Goal: Task Accomplishment & Management: Manage account settings

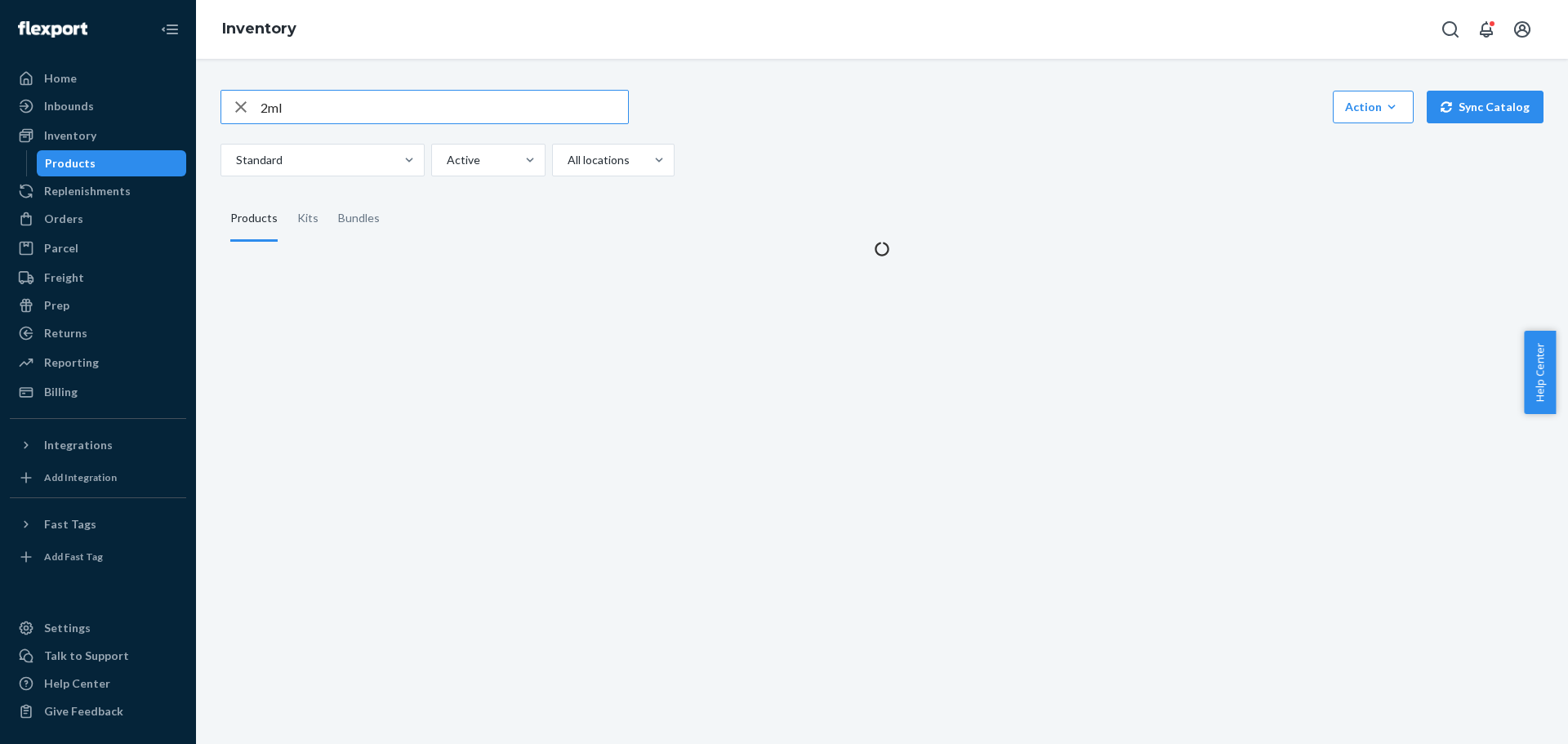
click at [347, 102] on input "2ml" at bounding box center [444, 107] width 367 height 32
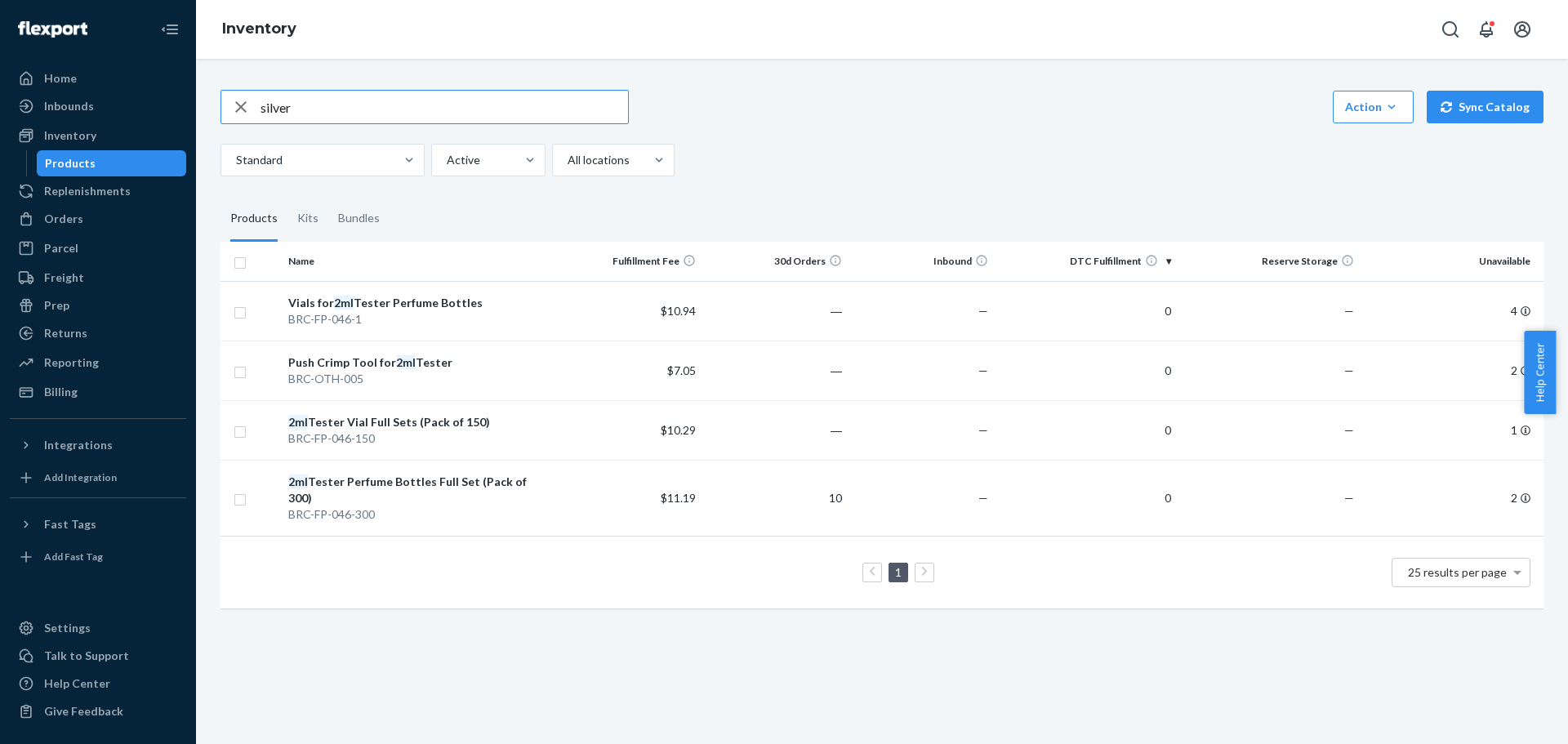
type input "silver"
click at [234, 102] on icon "button" at bounding box center [240, 107] width 20 height 32
click at [356, 109] on input "text" at bounding box center [444, 107] width 367 height 32
click at [97, 181] on div "Replenishments" at bounding box center [97, 190] width 173 height 23
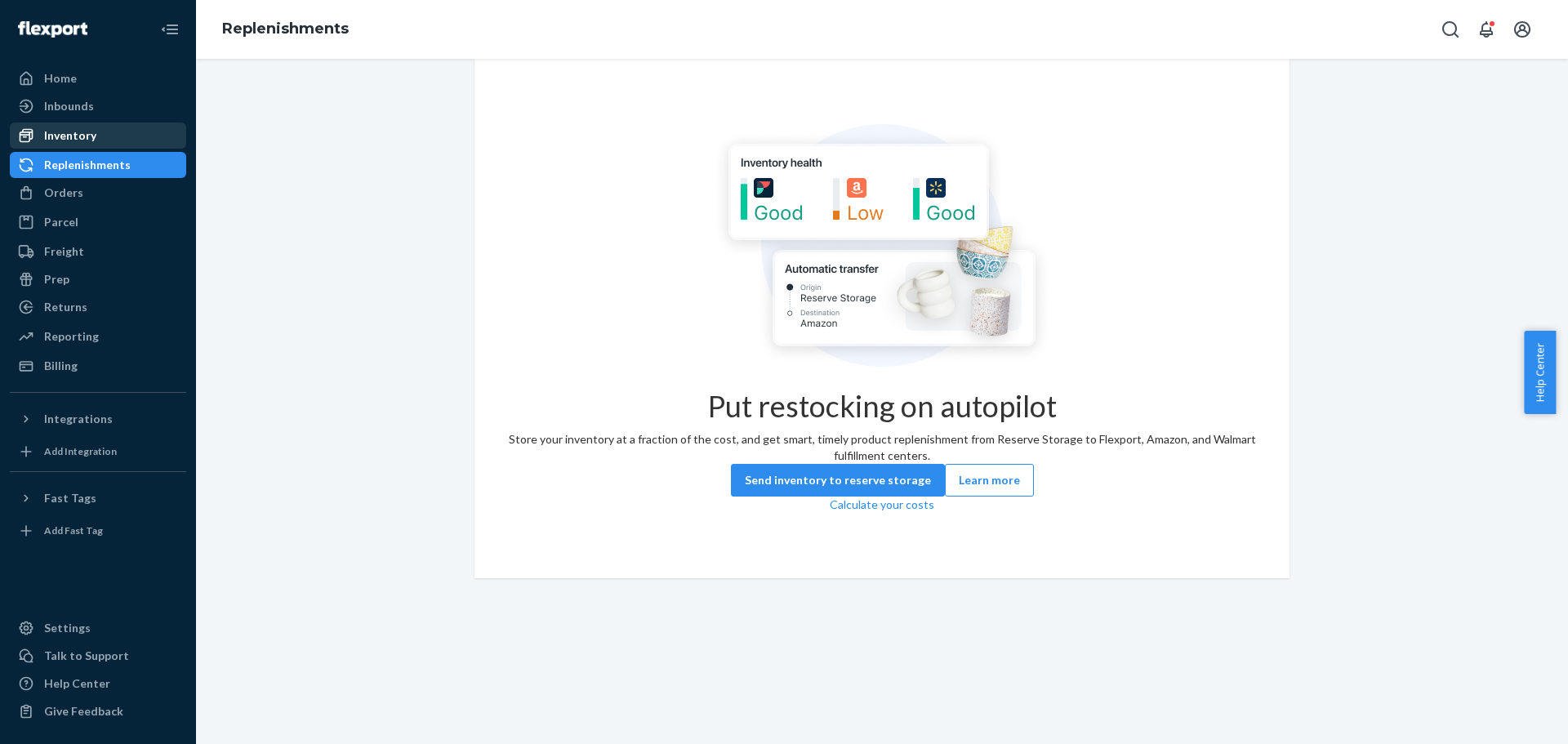
click at [83, 138] on div "Inventory" at bounding box center [70, 135] width 52 height 16
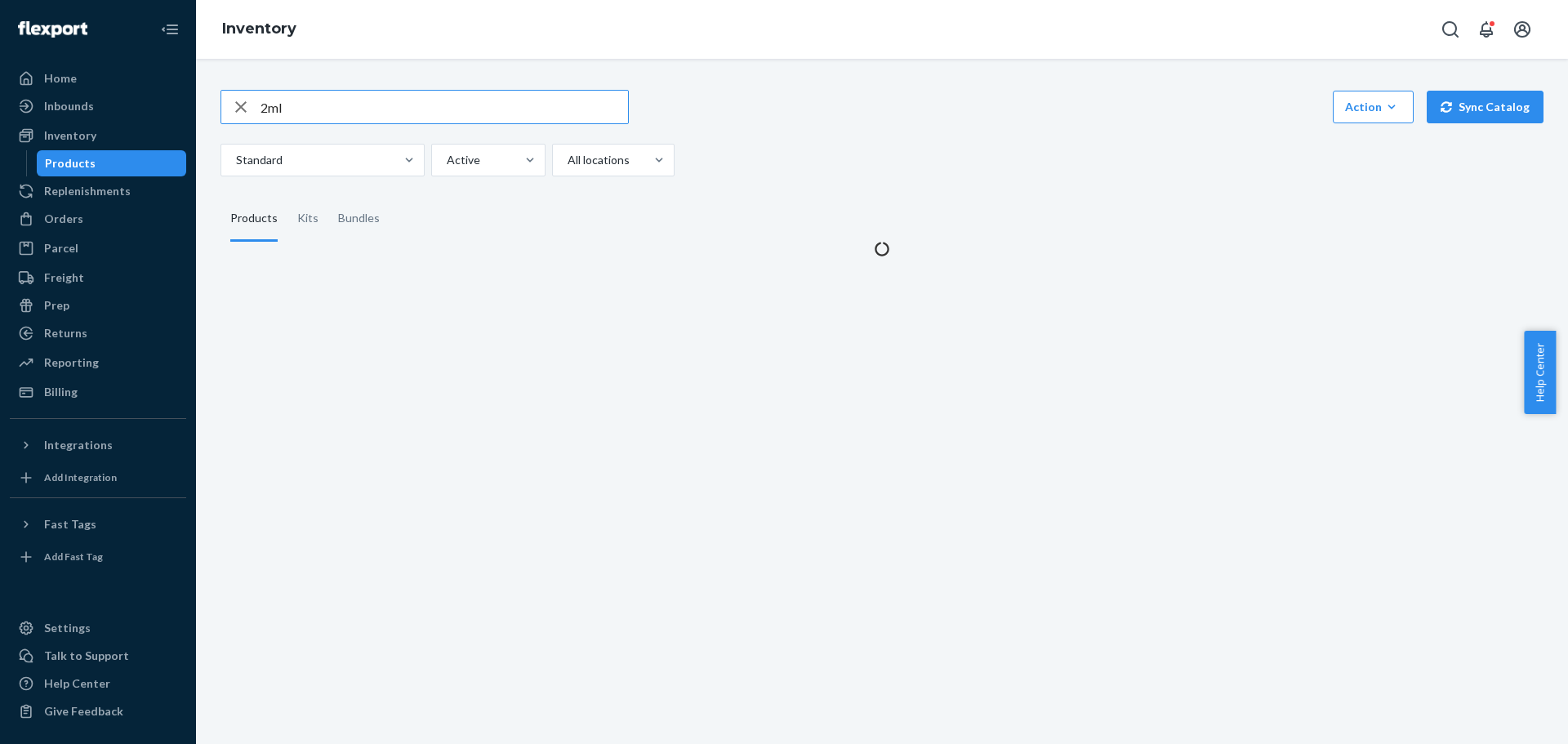
click at [241, 109] on icon "button" at bounding box center [240, 107] width 20 height 32
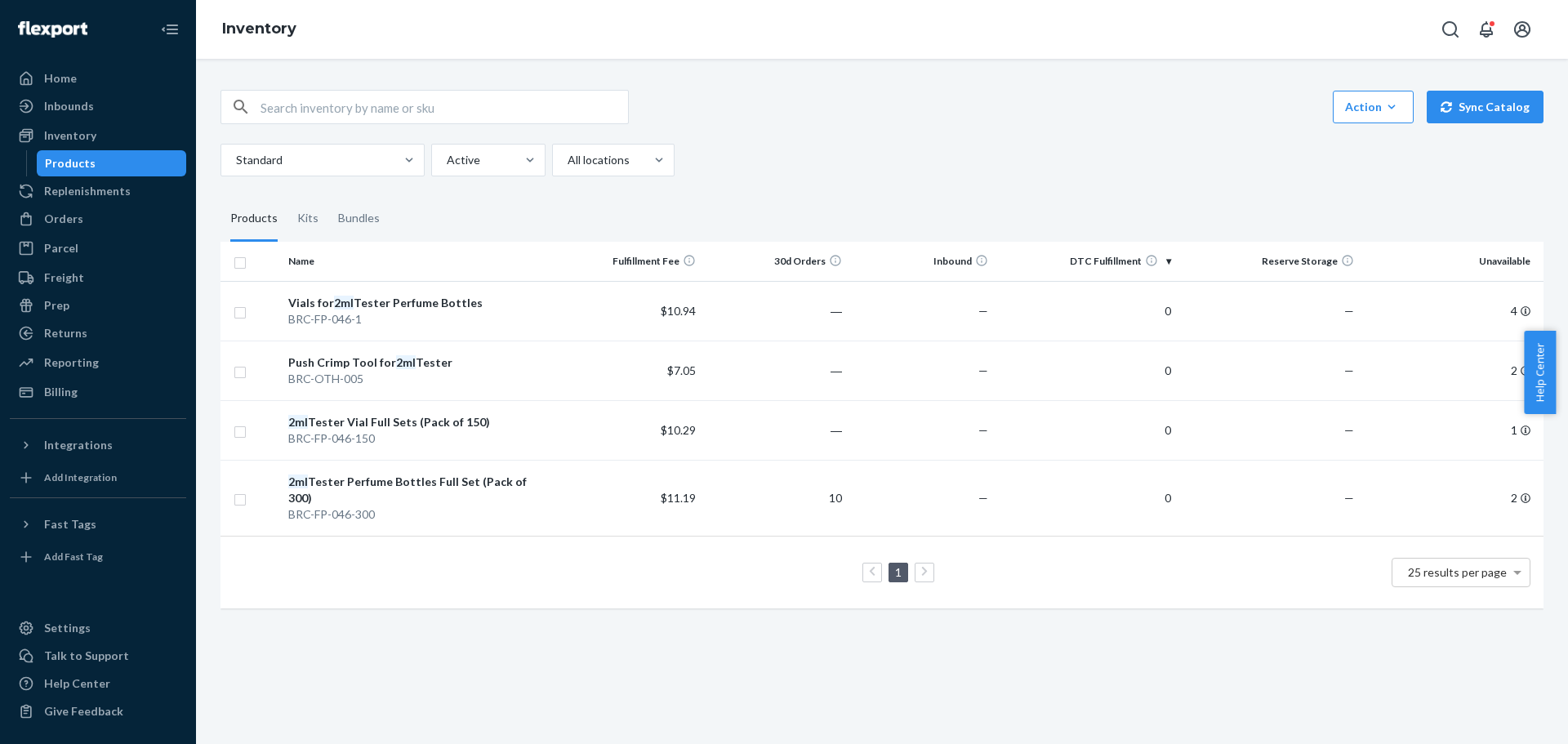
drag, startPoint x: 948, startPoint y: 150, endPoint x: 655, endPoint y: 138, distance: 293.2
click at [947, 150] on div "Standard Active All locations" at bounding box center [876, 160] width 1311 height 32
click at [511, 103] on input "text" at bounding box center [444, 107] width 367 height 32
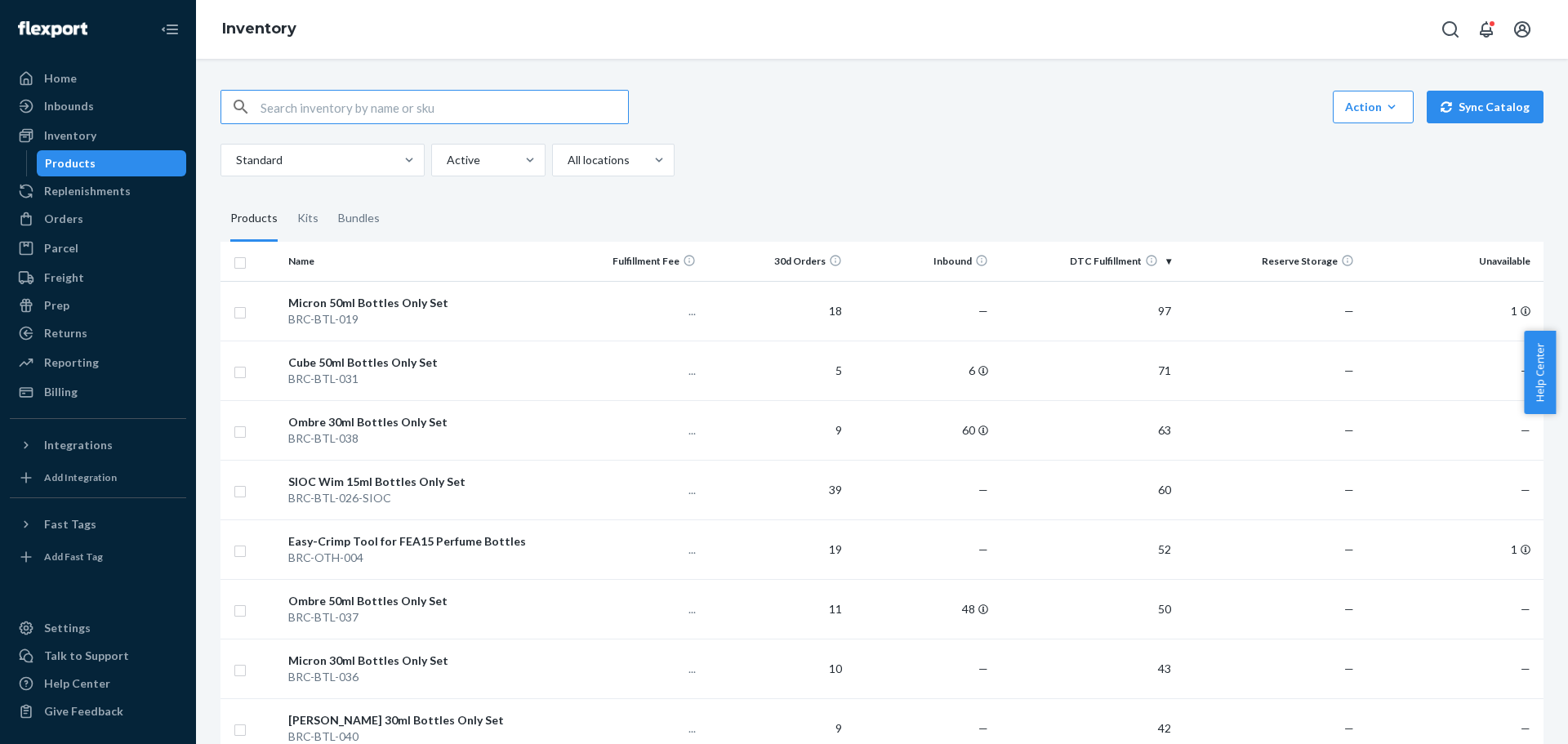
click at [336, 107] on input "text" at bounding box center [444, 107] width 367 height 32
type input "Silver"
